Goal: Task Accomplishment & Management: Use online tool/utility

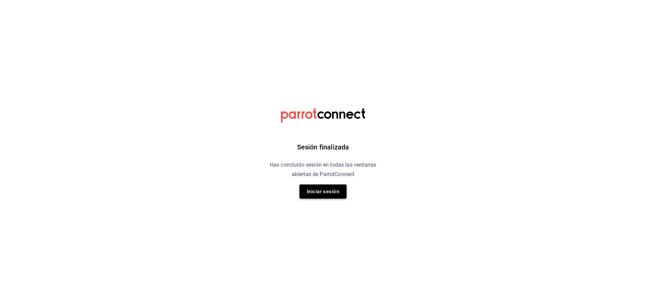
click at [329, 190] on button "Iniciar sesión" at bounding box center [322, 191] width 47 height 14
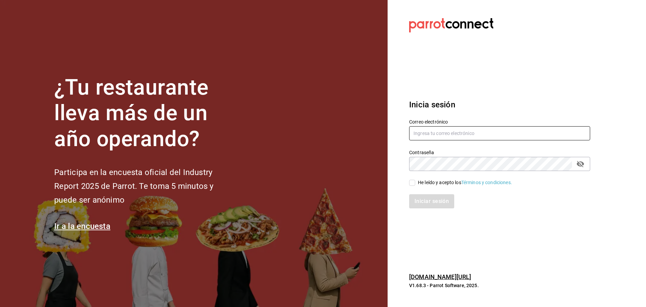
type input "[EMAIL_ADDRESS][DOMAIN_NAME]"
click at [413, 183] on input "He leído y acepto los Términos y condiciones." at bounding box center [412, 183] width 6 height 6
checkbox input "true"
click at [423, 197] on button "Iniciar sesión" at bounding box center [432, 201] width 46 height 14
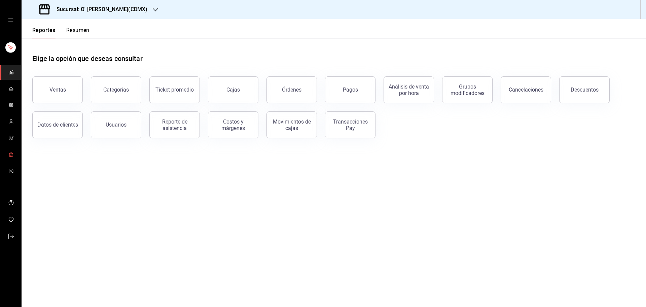
click at [10, 152] on icon "mailbox folders" at bounding box center [10, 154] width 5 height 5
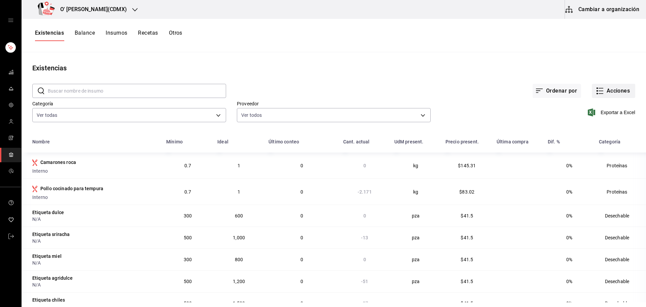
click at [610, 87] on button "Acciones" at bounding box center [612, 91] width 43 height 14
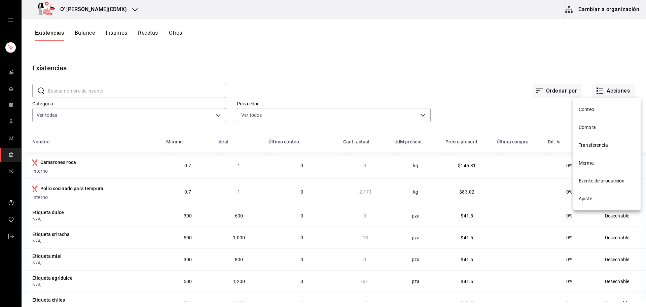
click at [602, 111] on span "Conteo" at bounding box center [606, 109] width 56 height 7
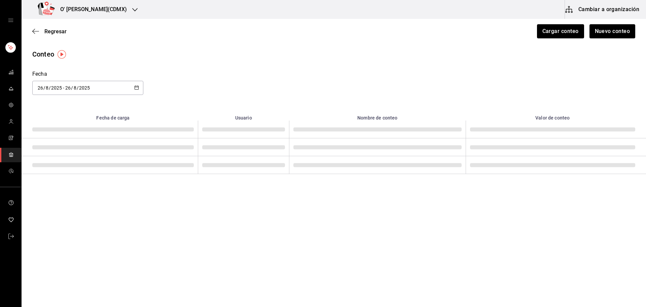
click at [116, 10] on div "O' Kai Lomas(CDMX)" at bounding box center [83, 9] width 113 height 19
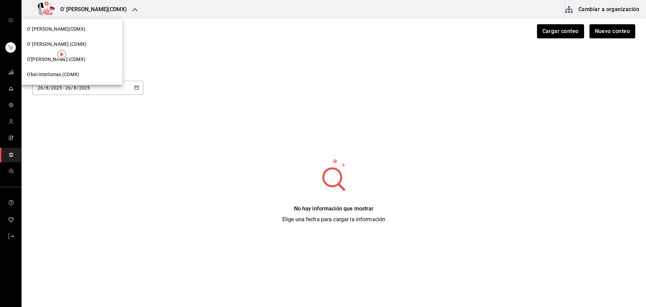
click at [89, 74] on div "O'kai Interlomas (CDMX)" at bounding box center [72, 74] width 90 height 7
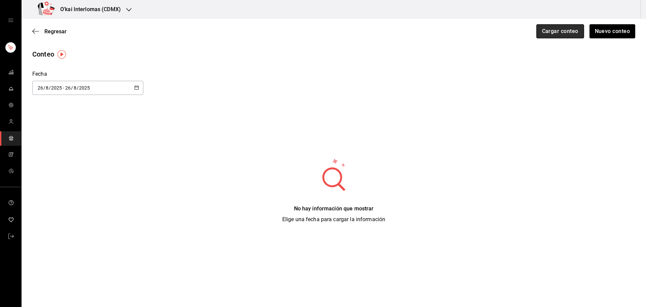
click at [575, 32] on button "Cargar conteo" at bounding box center [560, 31] width 48 height 14
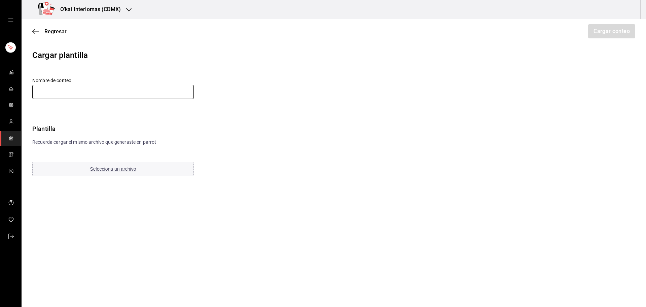
click at [166, 97] on input "text" at bounding box center [112, 92] width 161 height 14
type input "25/8"
click at [291, 101] on div "Nombre de conteo 25/8 Plantilla Recuerda cargar el mismo archivo que generaste …" at bounding box center [162, 127] width 260 height 100
click at [129, 166] on span "Selecciona un archivo" at bounding box center [113, 168] width 46 height 5
click at [596, 29] on button "Cargar conteo" at bounding box center [611, 31] width 48 height 14
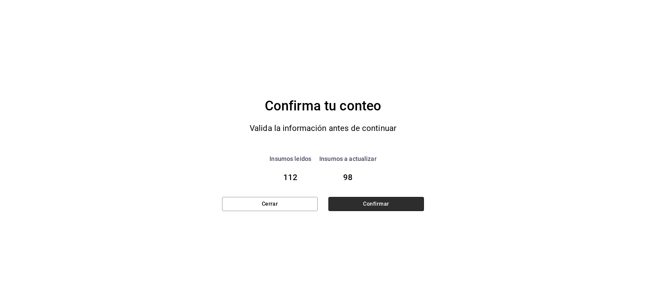
click at [359, 208] on button "Confirmar" at bounding box center [375, 204] width 95 height 14
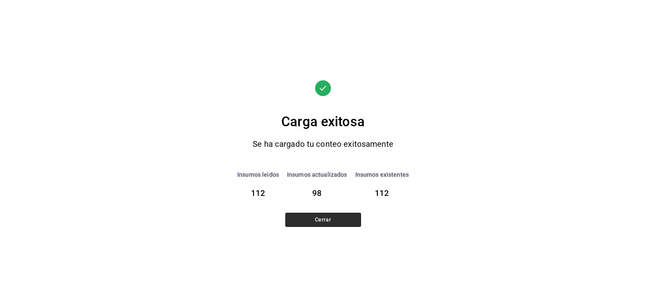
click at [343, 223] on button "Cerrar" at bounding box center [323, 220] width 76 height 14
